Goal: Information Seeking & Learning: Check status

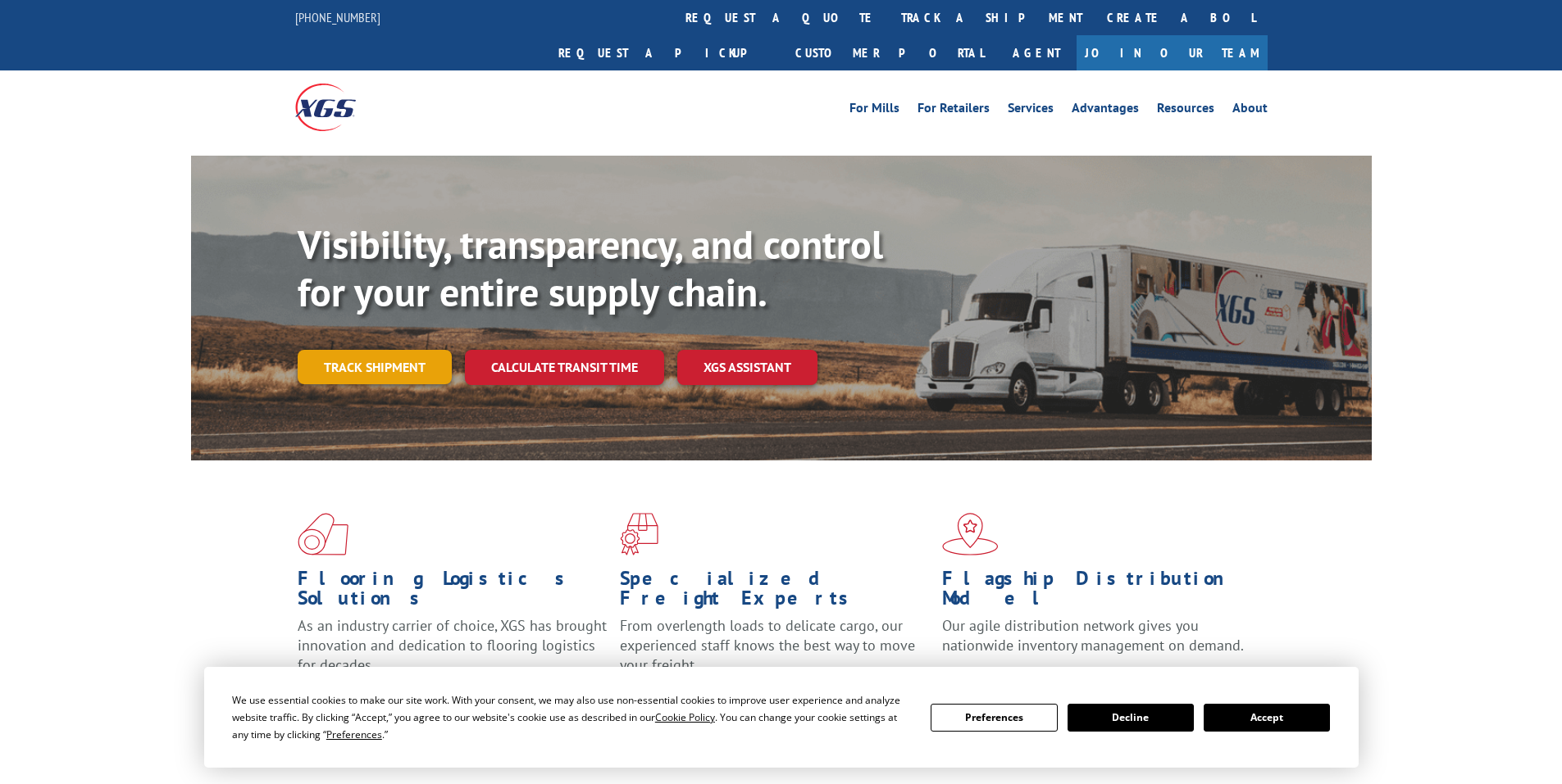
click at [373, 350] on link "Track shipment" at bounding box center [375, 367] width 154 height 35
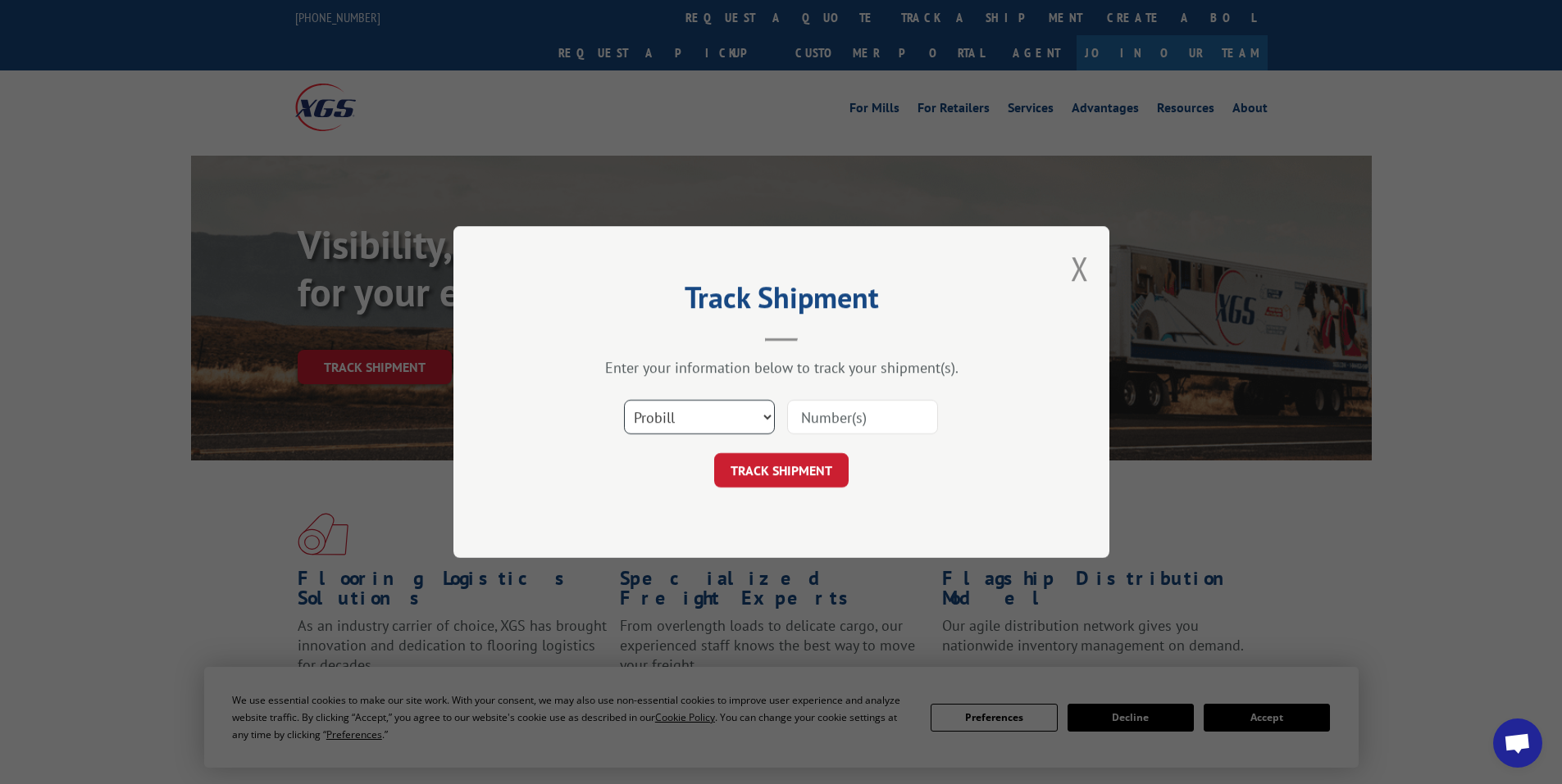
click at [684, 411] on select "Select category... Probill BOL PO" at bounding box center [699, 417] width 151 height 35
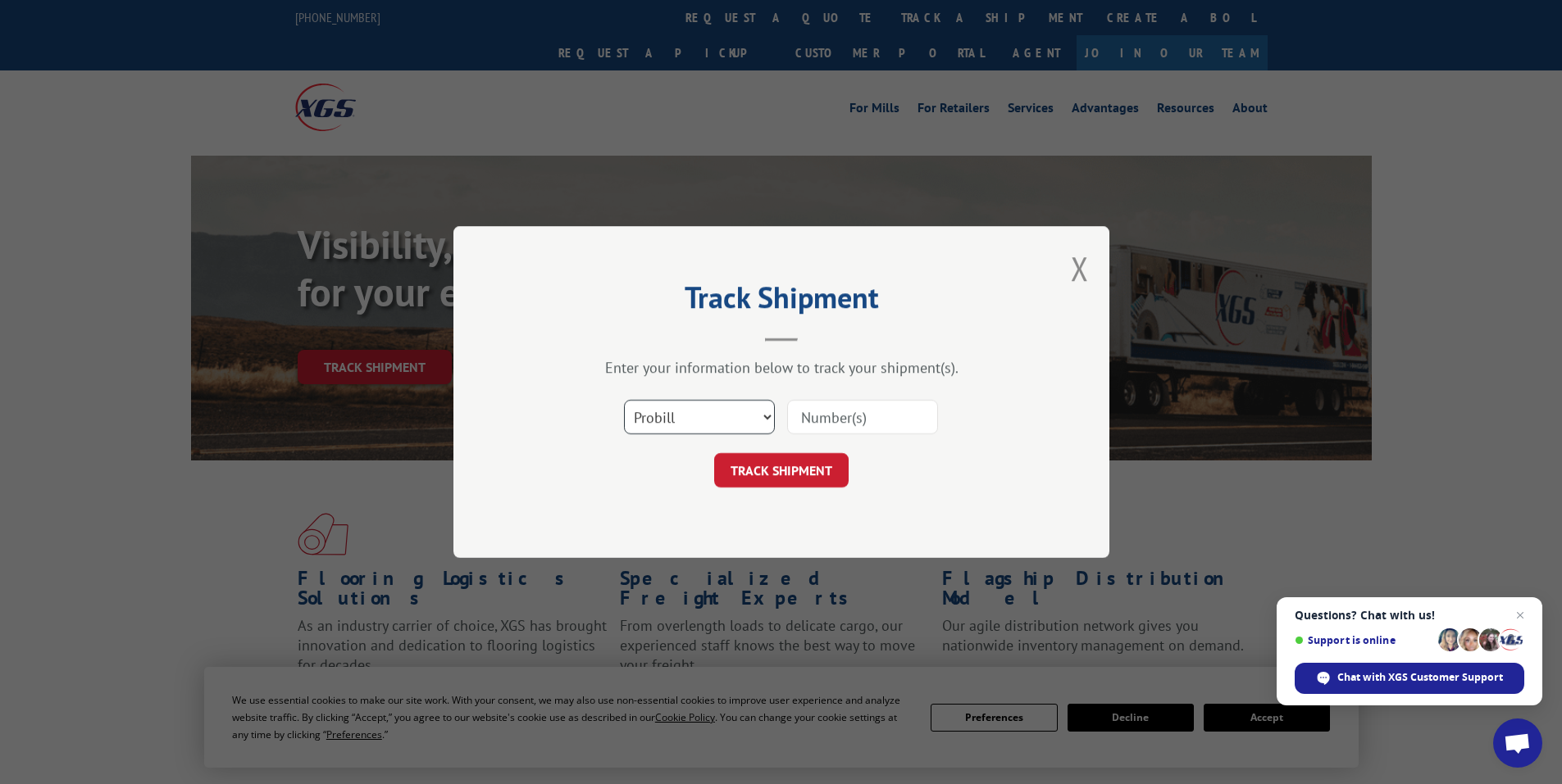
click at [669, 412] on select "Select category... Probill BOL PO" at bounding box center [699, 417] width 151 height 35
click at [828, 416] on input at bounding box center [862, 417] width 151 height 35
paste input "7480433"
type input "17480433"
click at [778, 470] on button "TRACK SHIPMENT" at bounding box center [781, 470] width 134 height 35
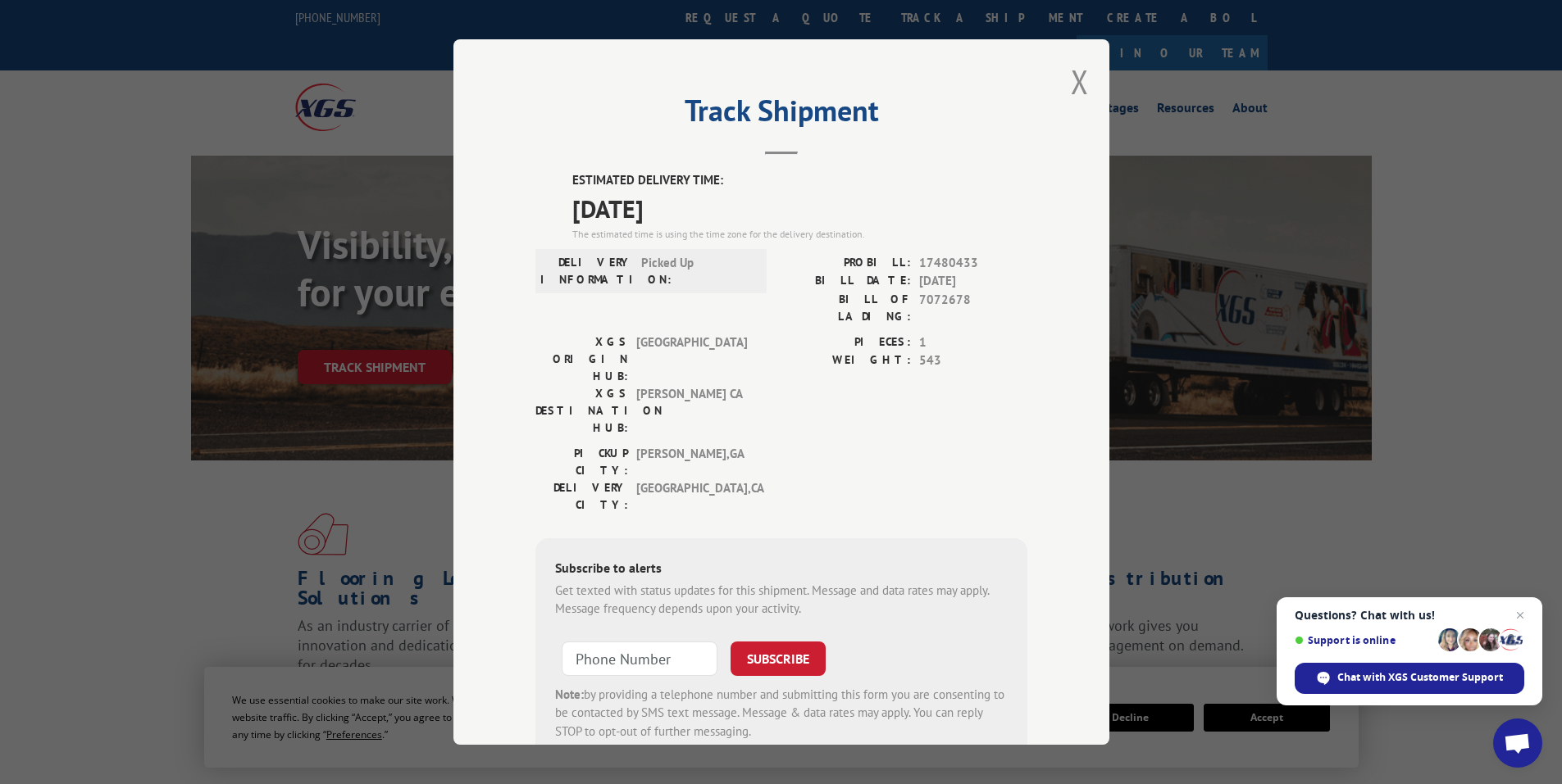
drag, startPoint x: 566, startPoint y: 165, endPoint x: 720, endPoint y: 208, distance: 159.9
click at [720, 208] on div "Track Shipment ESTIMATED DELIVERY TIME: [DATE] The estimated time is using the …" at bounding box center [781, 392] width 656 height 706
copy div "ESTIMATED DELIVERY TIME: [DATE]"
click at [1074, 71] on button "Close modal" at bounding box center [1079, 82] width 18 height 43
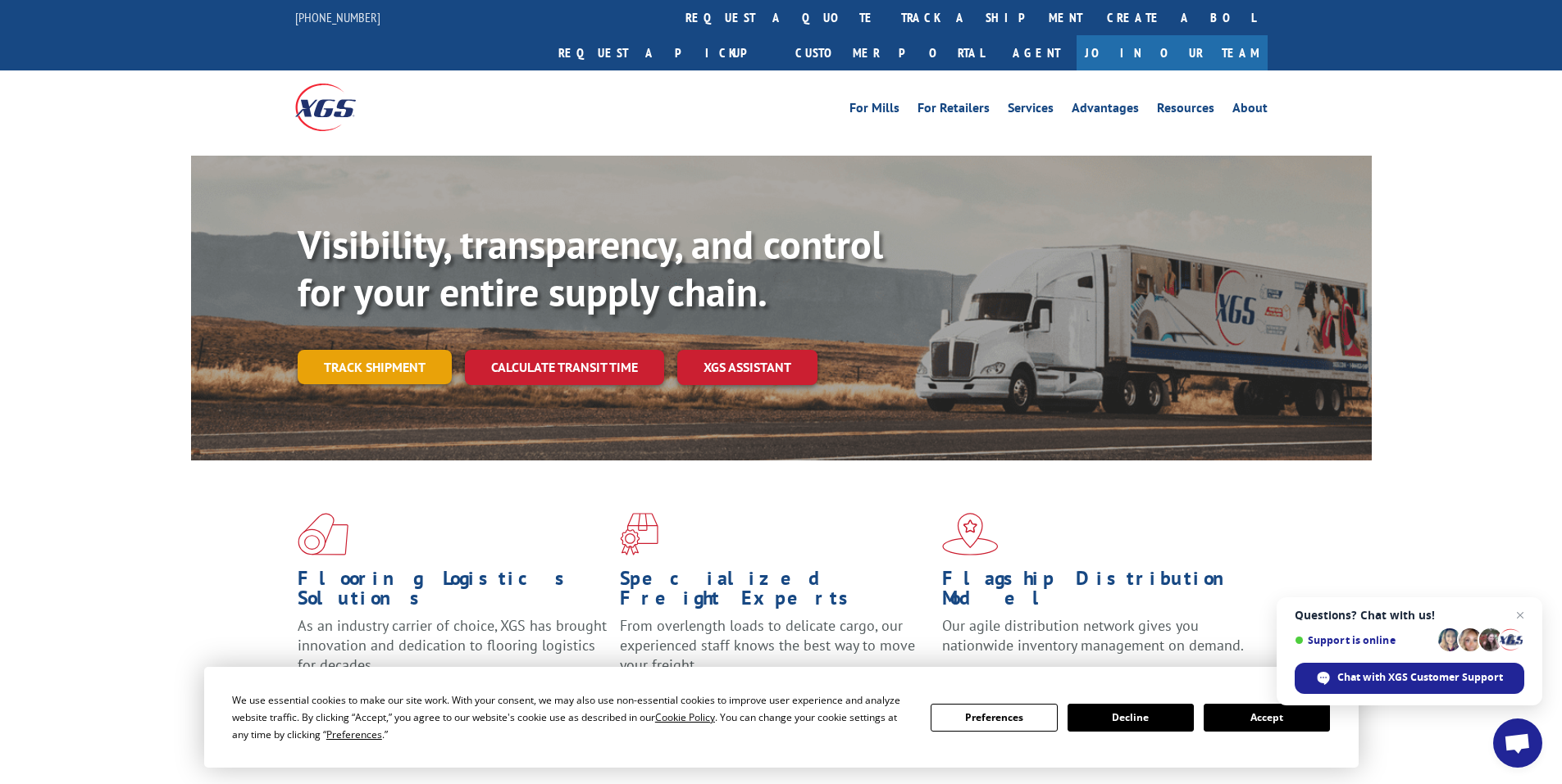
click at [365, 350] on link "Track shipment" at bounding box center [375, 367] width 154 height 35
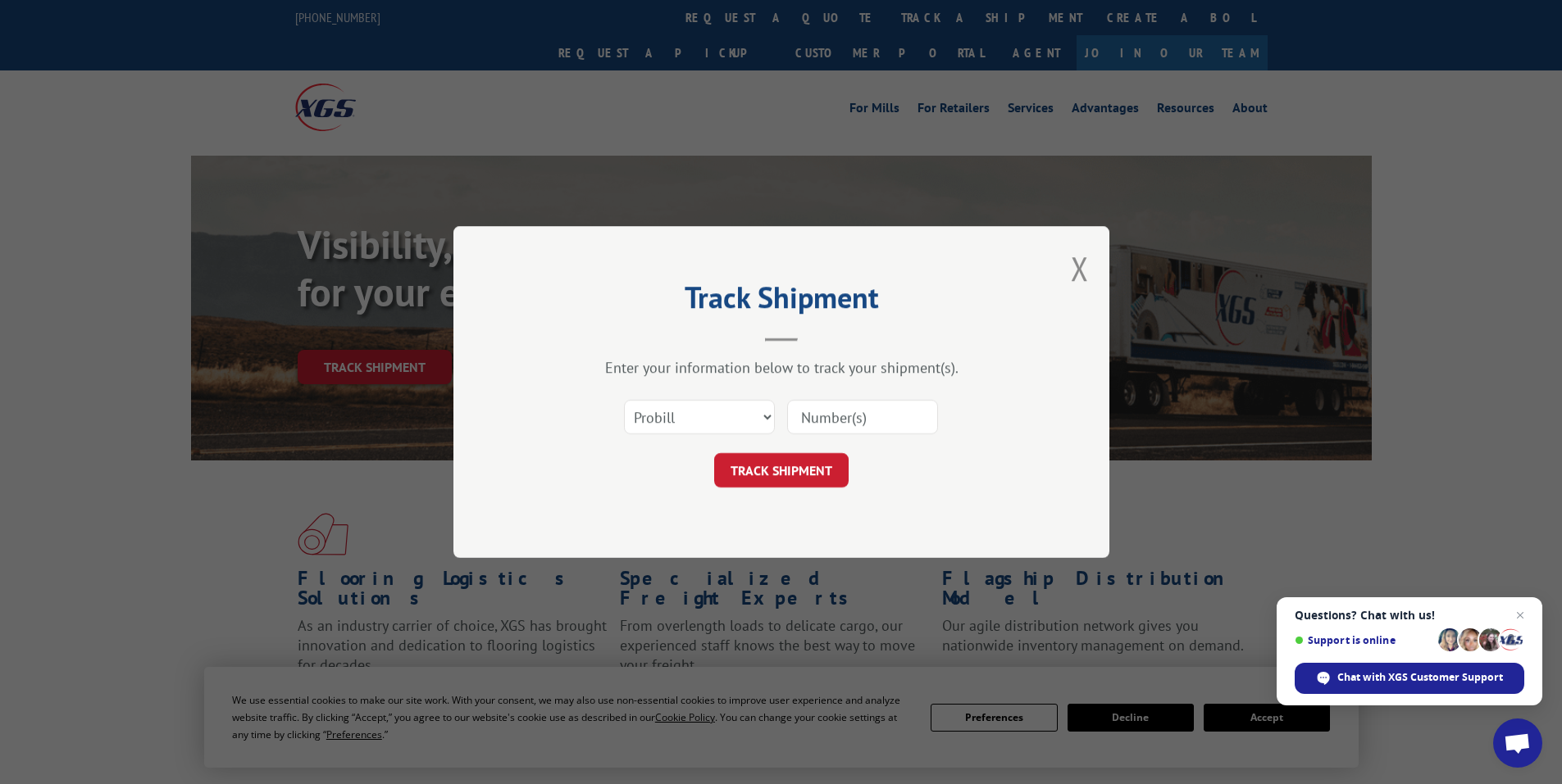
click at [854, 417] on input at bounding box center [862, 417] width 151 height 35
paste input "17479570"
type input "17479570"
click at [762, 474] on button "TRACK SHIPMENT" at bounding box center [781, 470] width 134 height 35
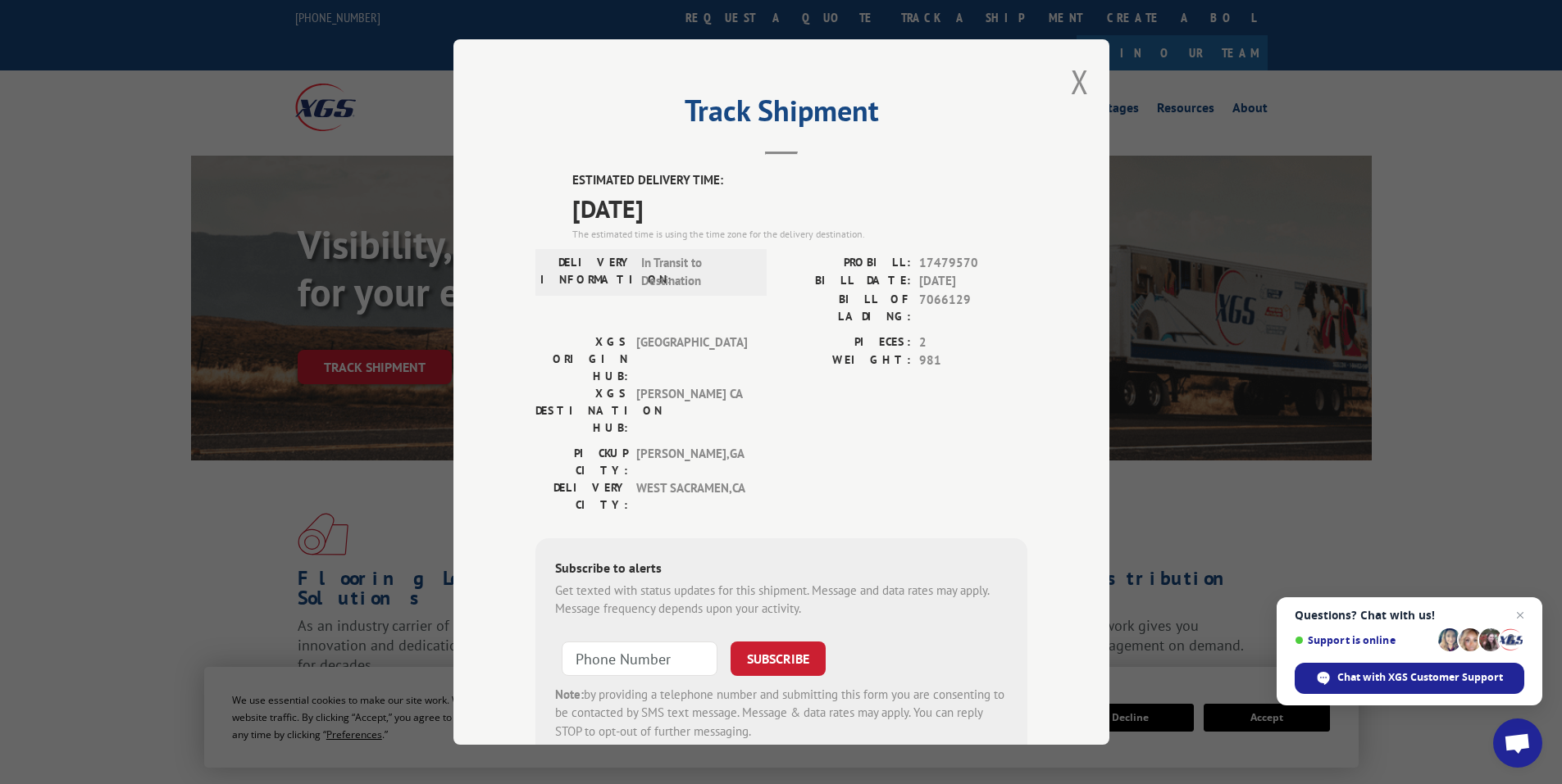
drag, startPoint x: 563, startPoint y: 169, endPoint x: 738, endPoint y: 216, distance: 181.2
click at [738, 216] on div "Track Shipment ESTIMATED DELIVERY TIME: [DATE] The estimated time is using the …" at bounding box center [781, 392] width 656 height 706
copy div "ESTIMATED DELIVERY TIME: [DATE]"
